Goal: Find specific page/section: Find specific page/section

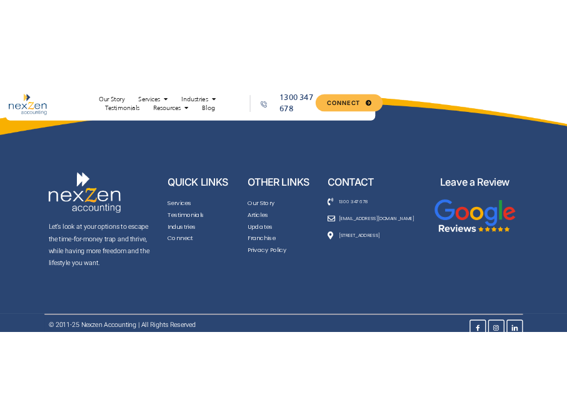
scroll to position [4655, 0]
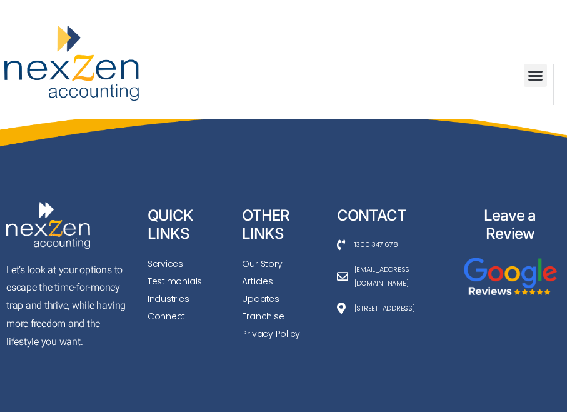
click at [270, 255] on span "Our Story" at bounding box center [262, 263] width 40 height 17
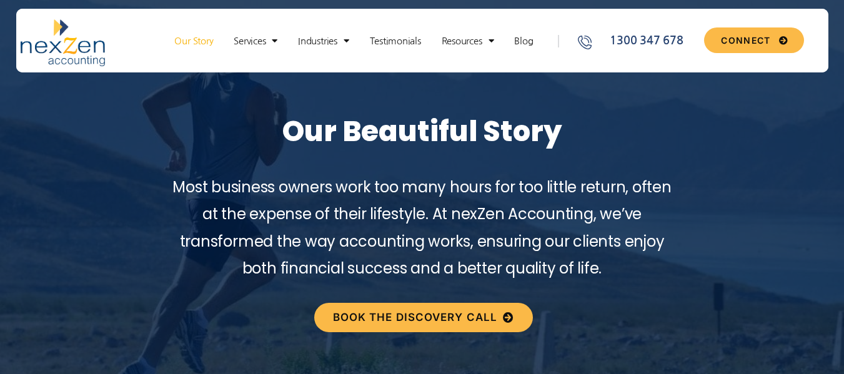
click at [197, 36] on link "Our Story" at bounding box center [193, 41] width 51 height 12
click at [234, 39] on link "Services" at bounding box center [255, 41] width 56 height 12
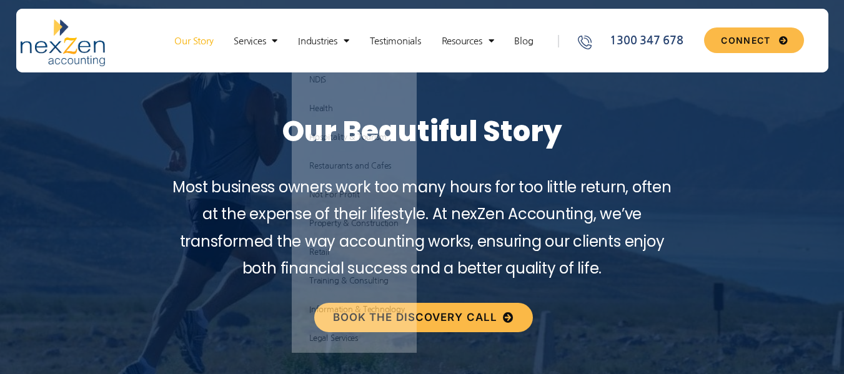
click at [76, 27] on img at bounding box center [63, 42] width 84 height 47
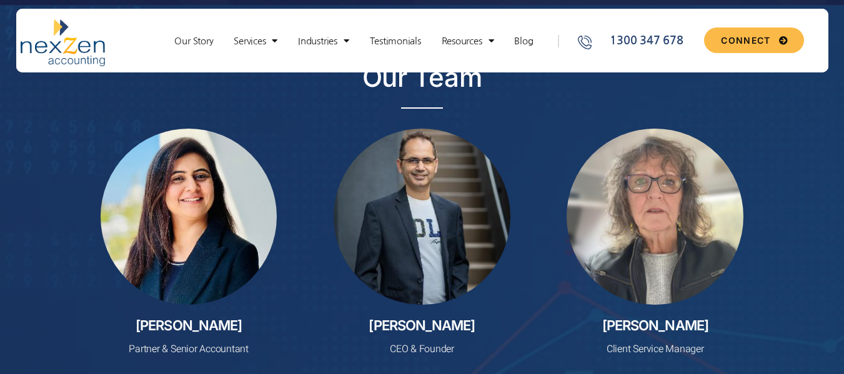
scroll to position [3230, 0]
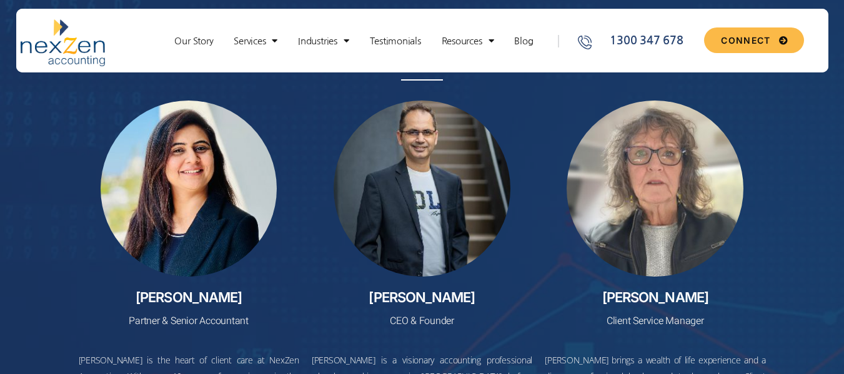
click at [149, 295] on h2 "[PERSON_NAME]" at bounding box center [189, 297] width 220 height 16
drag, startPoint x: 149, startPoint y: 295, endPoint x: 267, endPoint y: 295, distance: 118.0
click at [267, 295] on h2 "[PERSON_NAME]" at bounding box center [189, 297] width 220 height 16
copy h2 "[PERSON_NAME]"
